Goal: Task Accomplishment & Management: Manage account settings

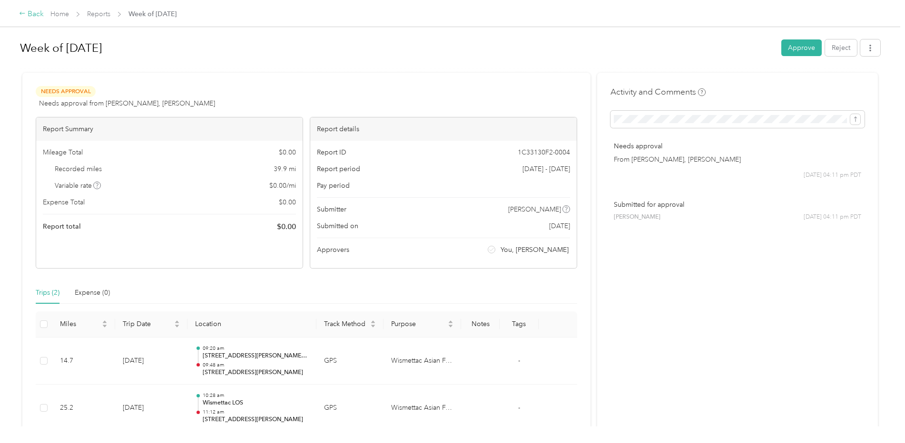
click at [24, 12] on icon at bounding box center [22, 13] width 7 height 7
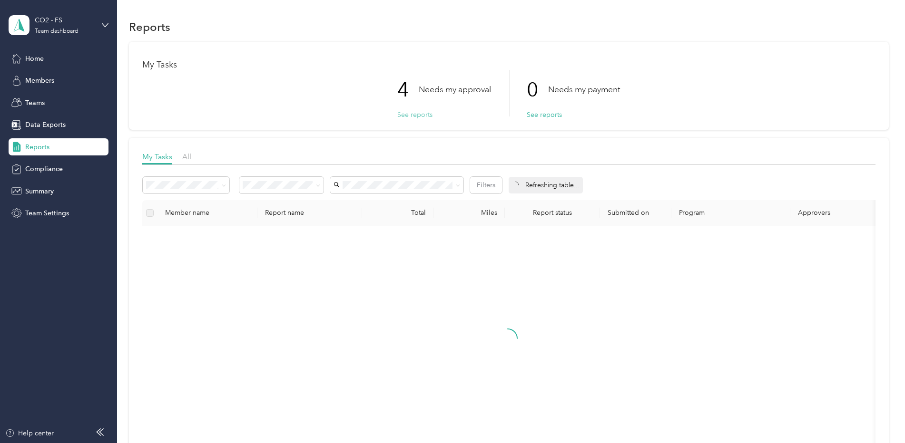
click at [412, 118] on button "See reports" at bounding box center [414, 115] width 35 height 10
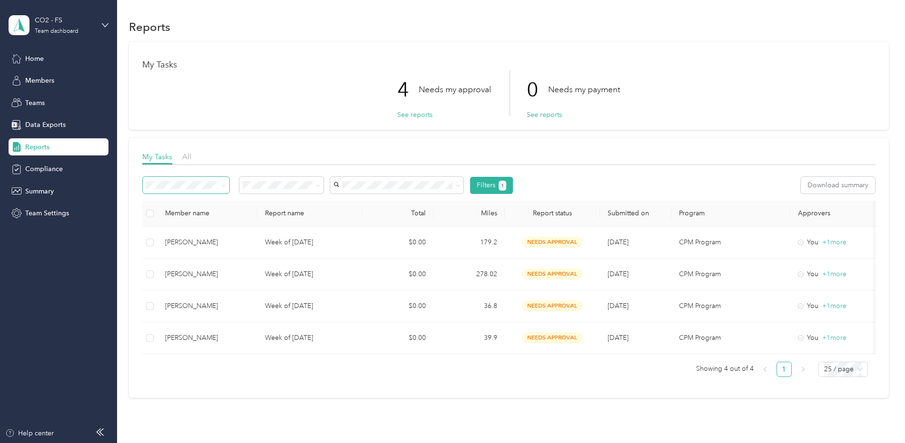
click at [224, 184] on icon at bounding box center [224, 186] width 4 height 4
click at [186, 216] on span "Fixed reports" at bounding box center [169, 220] width 40 height 8
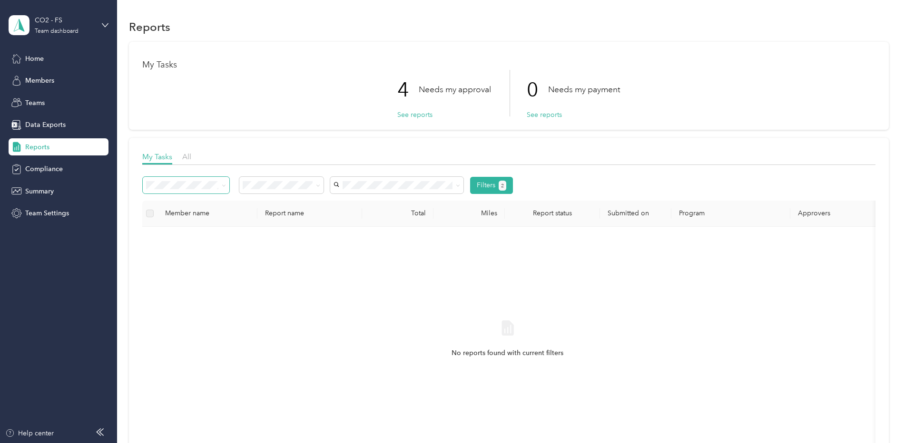
click at [226, 187] on span at bounding box center [186, 185] width 87 height 17
click at [224, 187] on icon at bounding box center [224, 186] width 4 height 4
click at [176, 237] on span "All reports" at bounding box center [164, 236] width 31 height 8
